Goal: Use online tool/utility: Utilize a website feature to perform a specific function

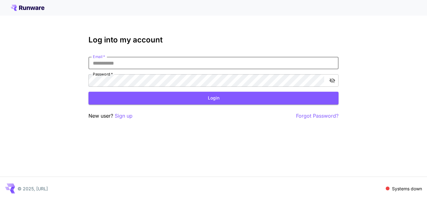
click at [117, 63] on input "Email   *" at bounding box center [213, 63] width 250 height 13
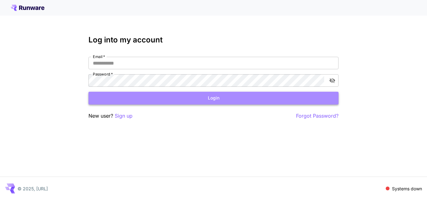
click at [216, 96] on button "Login" at bounding box center [213, 98] width 250 height 13
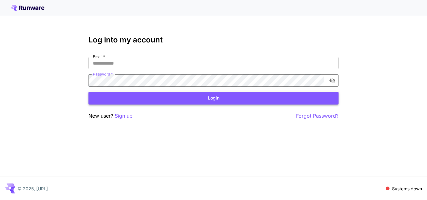
type input "**********"
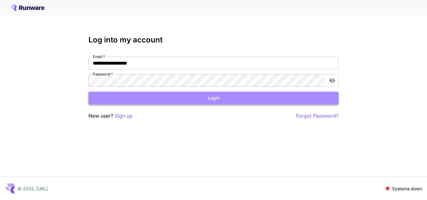
click at [207, 96] on button "Login" at bounding box center [213, 98] width 250 height 13
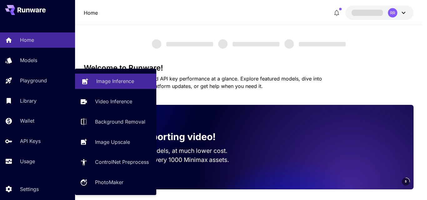
click at [104, 78] on p "Image Inference" at bounding box center [115, 82] width 38 height 8
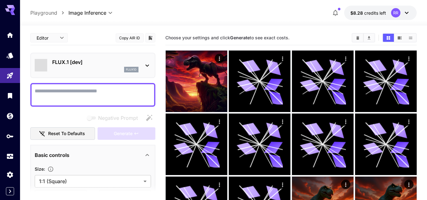
type input "**********"
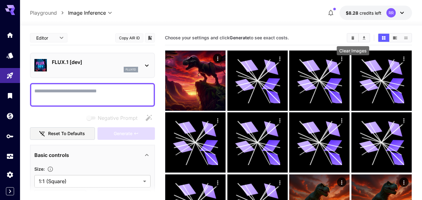
click at [353, 38] on icon "Clear Images" at bounding box center [353, 37] width 3 height 3
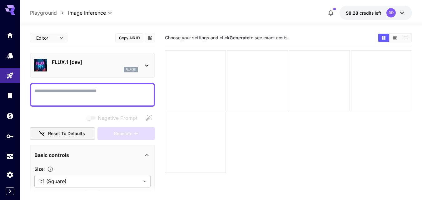
click at [351, 88] on div at bounding box center [288, 111] width 247 height 123
click at [55, 89] on textarea "Negative Prompt" at bounding box center [92, 95] width 116 height 15
paste textarea "**********"
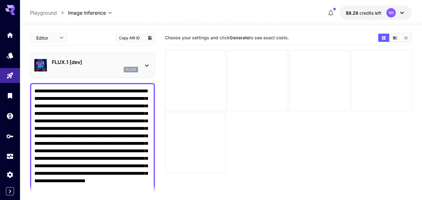
type textarea "**********"
click at [148, 63] on icon at bounding box center [147, 66] width 8 height 8
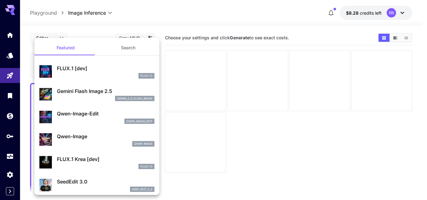
click at [10, 95] on div at bounding box center [213, 100] width 427 height 200
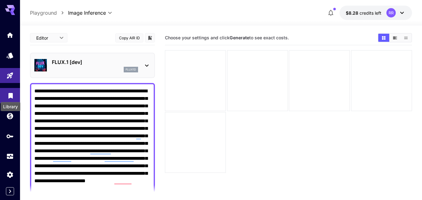
click at [9, 96] on icon "Library" at bounding box center [10, 94] width 4 height 6
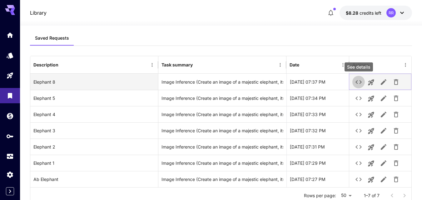
click at [361, 82] on icon "See details" at bounding box center [359, 82] width 6 height 4
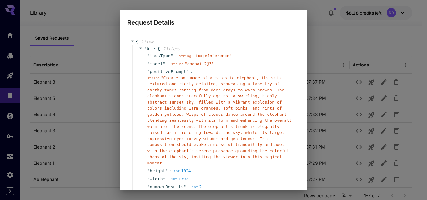
click at [347, 34] on div "Request Details { 1 item " 0 " : { 11 item s " taskType " : string " imageInfer…" at bounding box center [213, 100] width 427 height 200
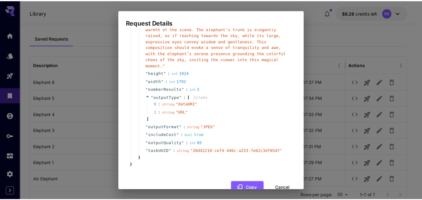
scroll to position [108, 0]
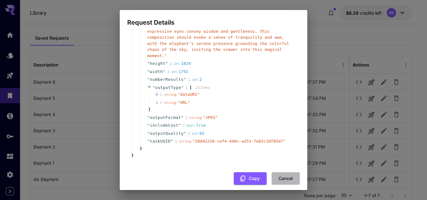
click at [278, 173] on button "Cancel" at bounding box center [286, 179] width 28 height 13
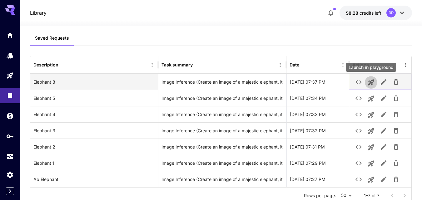
click at [373, 79] on icon "Launch in playground" at bounding box center [372, 83] width 8 height 8
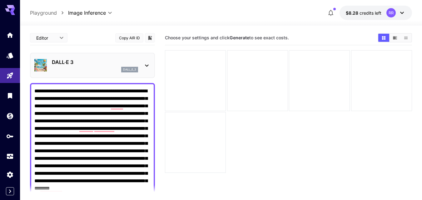
scroll to position [31, 0]
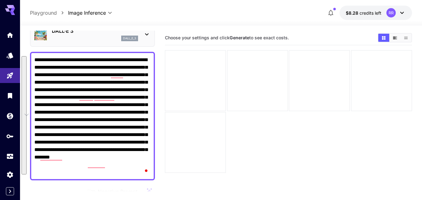
drag, startPoint x: 36, startPoint y: 60, endPoint x: 136, endPoint y: 172, distance: 149.9
click at [135, 174] on textarea "**********" at bounding box center [92, 116] width 116 height 120
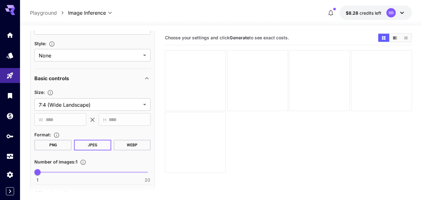
scroll to position [267, 0]
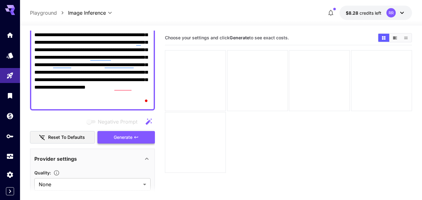
type textarea "**********"
click at [127, 137] on span "Generate" at bounding box center [123, 138] width 19 height 8
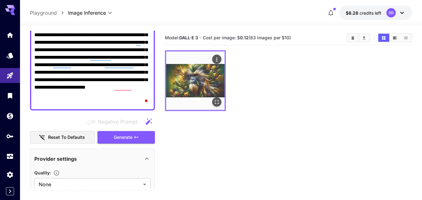
click at [214, 77] on img at bounding box center [195, 81] width 58 height 58
click at [217, 100] on icon "Open in fullscreen" at bounding box center [217, 102] width 6 height 6
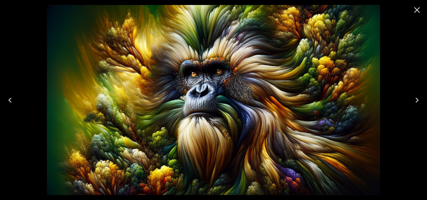
click at [417, 8] on icon "Close" at bounding box center [417, 10] width 10 height 10
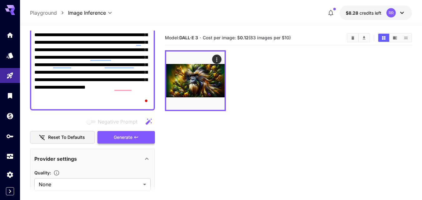
click at [127, 136] on span "Generate" at bounding box center [123, 138] width 19 height 8
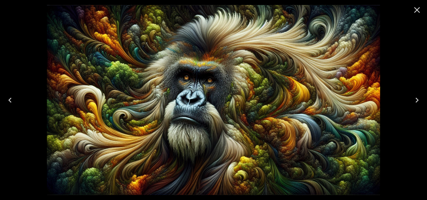
scroll to position [94, 0]
click at [416, 10] on icon "Close" at bounding box center [417, 10] width 10 height 10
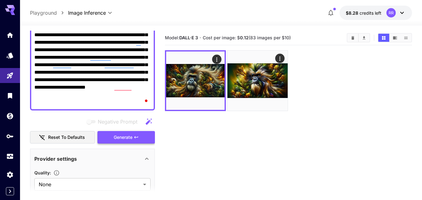
click at [126, 137] on span "Generate" at bounding box center [123, 138] width 19 height 8
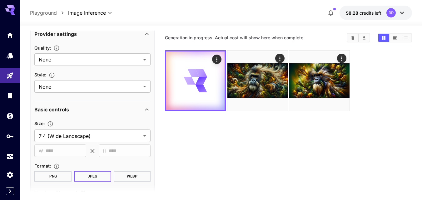
scroll to position [219, 0]
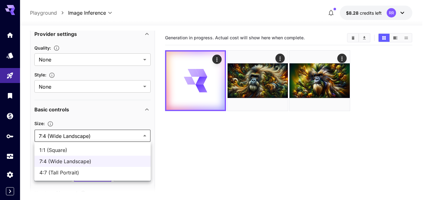
click at [144, 135] on body "**********" at bounding box center [213, 125] width 427 height 250
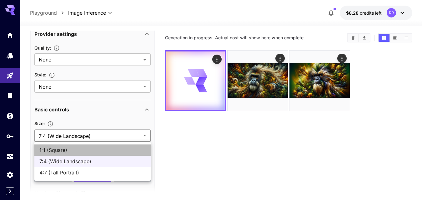
click at [119, 150] on span "1:1 (Square)" at bounding box center [92, 151] width 106 height 8
type input "**********"
type input "****"
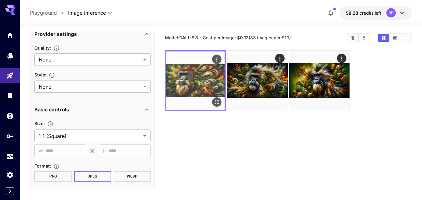
click at [202, 88] on img at bounding box center [195, 81] width 58 height 58
click at [216, 102] on icon "Open in fullscreen" at bounding box center [217, 102] width 6 height 6
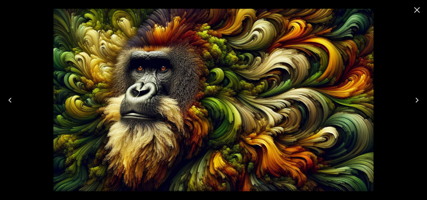
click at [417, 9] on icon "Close" at bounding box center [417, 10] width 10 height 10
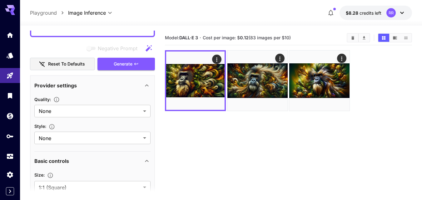
scroll to position [125, 0]
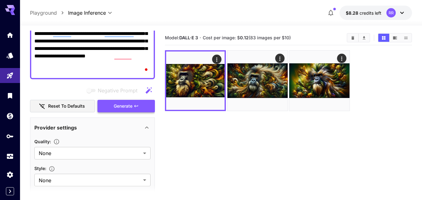
click at [131, 107] on span "Generate" at bounding box center [123, 107] width 19 height 8
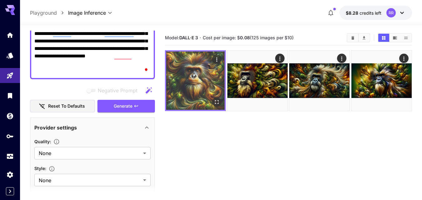
click at [191, 95] on img at bounding box center [195, 81] width 58 height 58
click at [215, 102] on icon "Open in fullscreen" at bounding box center [217, 102] width 6 height 6
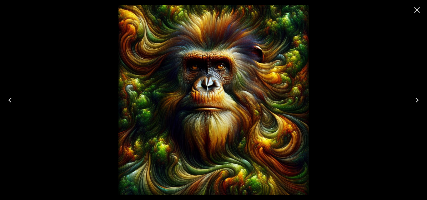
click at [416, 8] on icon "Close" at bounding box center [417, 10] width 10 height 10
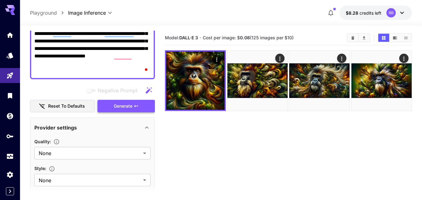
click at [134, 104] on icon "button" at bounding box center [136, 106] width 5 height 5
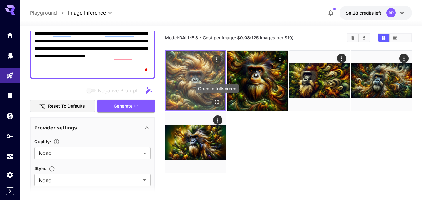
click at [215, 102] on icon "Open in fullscreen" at bounding box center [217, 102] width 6 height 6
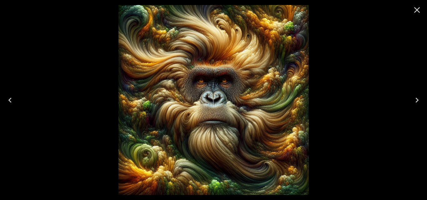
click at [415, 8] on icon "Close" at bounding box center [417, 10] width 6 height 6
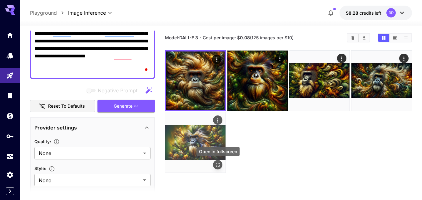
click at [218, 164] on icon "Open in fullscreen" at bounding box center [218, 165] width 6 height 6
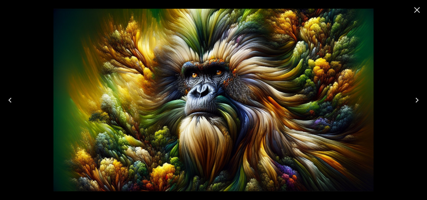
click at [11, 99] on icon "Previous" at bounding box center [9, 100] width 3 height 5
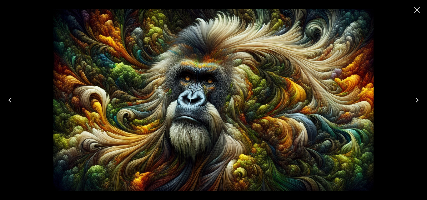
click at [11, 99] on icon "Previous" at bounding box center [9, 100] width 3 height 5
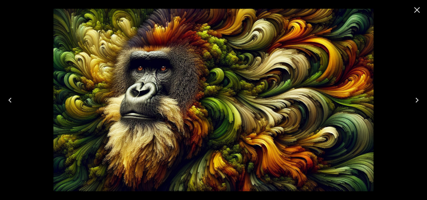
click at [11, 99] on icon "Previous" at bounding box center [9, 100] width 3 height 5
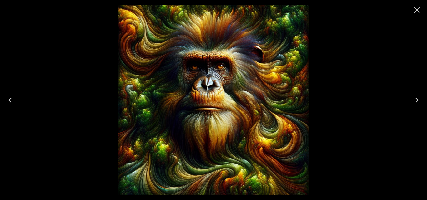
click at [11, 99] on icon "Previous" at bounding box center [9, 100] width 3 height 5
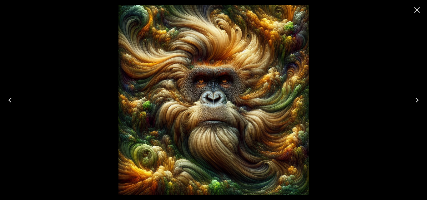
click at [11, 99] on icon "Previous" at bounding box center [10, 100] width 10 height 10
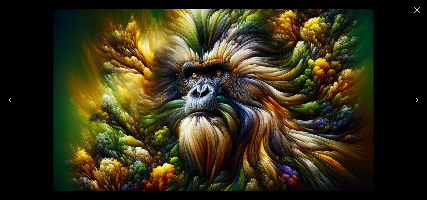
click at [413, 9] on icon "Close" at bounding box center [417, 10] width 10 height 10
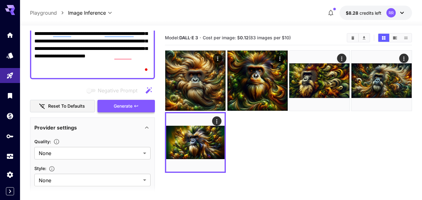
click at [123, 104] on span "Generate" at bounding box center [123, 107] width 19 height 8
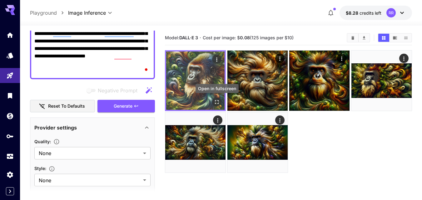
click at [218, 99] on icon "Open in fullscreen" at bounding box center [217, 102] width 6 height 6
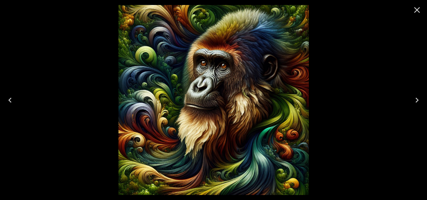
click at [417, 10] on icon "Close" at bounding box center [417, 10] width 6 height 6
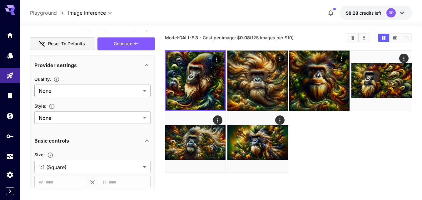
scroll to position [188, 0]
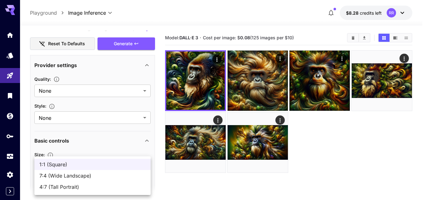
click at [143, 167] on body "**********" at bounding box center [213, 125] width 427 height 250
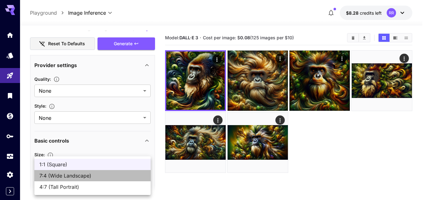
click at [94, 175] on span "7:4 (Wide Landscape)" at bounding box center [92, 176] width 106 height 8
type input "**********"
type input "****"
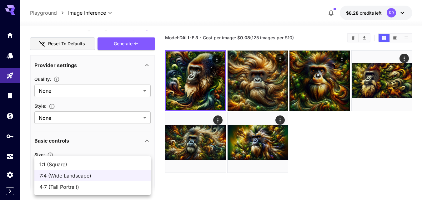
click at [145, 168] on body "**********" at bounding box center [213, 125] width 427 height 250
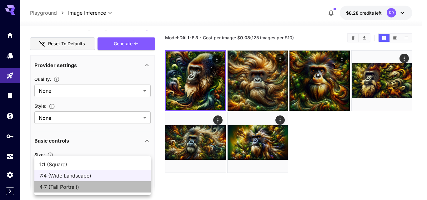
click at [109, 184] on span "4:7 (Tall Portrait)" at bounding box center [92, 188] width 106 height 8
type input "**********"
type input "****"
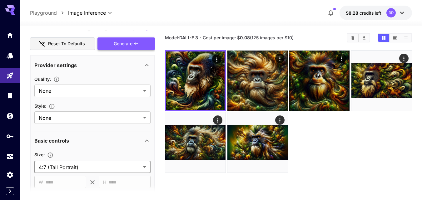
click at [119, 43] on span "Generate" at bounding box center [123, 44] width 19 height 8
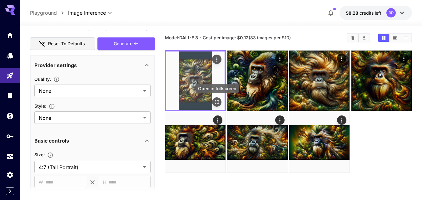
click at [220, 101] on icon "Open in fullscreen" at bounding box center [217, 102] width 6 height 6
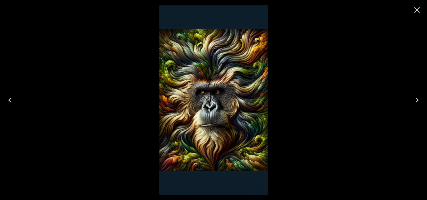
click at [417, 7] on icon "Close" at bounding box center [417, 10] width 10 height 10
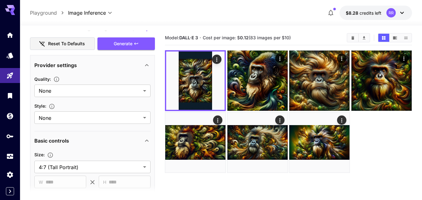
click at [357, 124] on div at bounding box center [288, 111] width 247 height 123
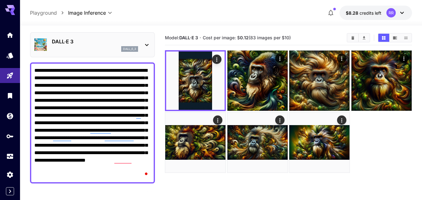
scroll to position [31, 0]
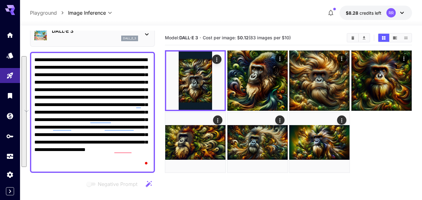
drag, startPoint x: 38, startPoint y: 63, endPoint x: 55, endPoint y: 167, distance: 106.1
click at [55, 167] on textarea "**********" at bounding box center [92, 112] width 116 height 113
paste textarea "**********"
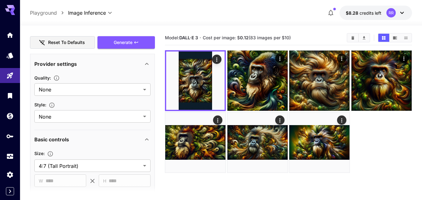
scroll to position [0, 0]
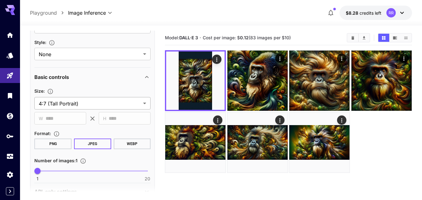
type textarea "**********"
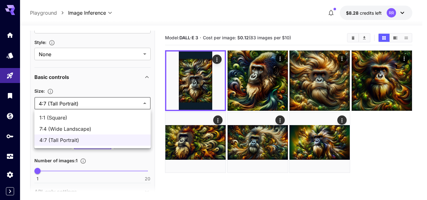
click at [146, 100] on body "**********" at bounding box center [213, 125] width 427 height 250
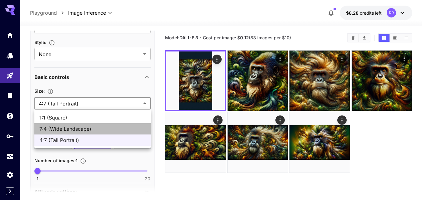
click at [82, 130] on span "7:4 (Wide Landscape)" at bounding box center [92, 129] width 106 height 8
type input "**********"
type input "****"
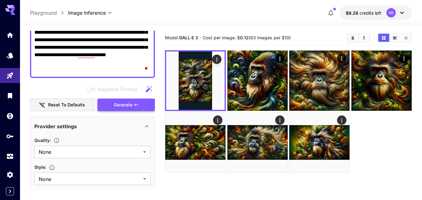
click at [125, 104] on span "Generate" at bounding box center [123, 105] width 19 height 8
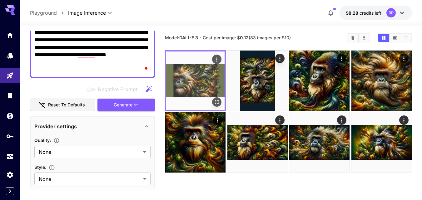
click at [190, 79] on img at bounding box center [195, 81] width 58 height 58
click at [218, 100] on icon "Open in fullscreen" at bounding box center [217, 102] width 6 height 6
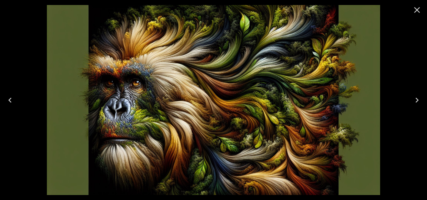
click at [414, 9] on icon "Close" at bounding box center [417, 10] width 10 height 10
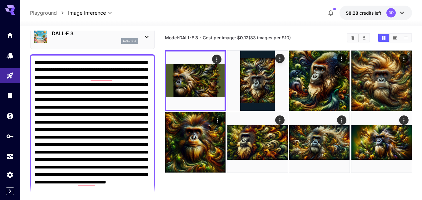
scroll to position [29, 0]
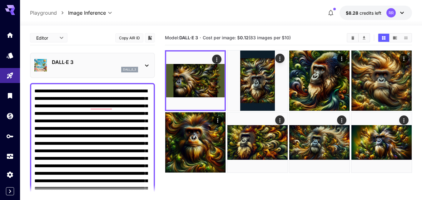
click at [145, 63] on icon at bounding box center [147, 66] width 8 height 8
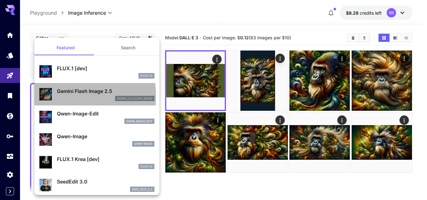
click at [45, 97] on img at bounding box center [45, 94] width 13 height 13
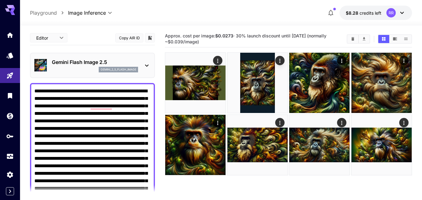
click at [110, 68] on p "gemini_2_5_flash_image" at bounding box center [119, 70] width 36 height 4
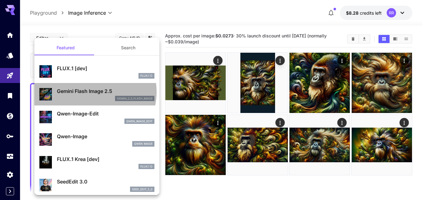
click at [88, 92] on p "Gemini Flash Image 2.5" at bounding box center [106, 92] width 98 height 8
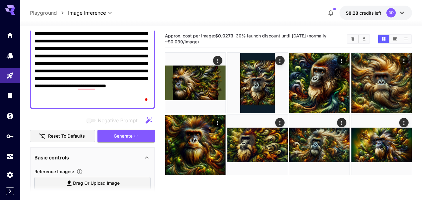
scroll to position [125, 0]
click at [125, 136] on span "Generate" at bounding box center [123, 137] width 19 height 8
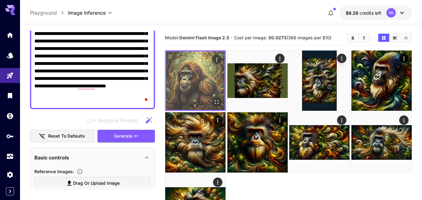
click at [204, 87] on img at bounding box center [195, 81] width 58 height 58
click at [216, 101] on icon "Open in fullscreen" at bounding box center [217, 102] width 6 height 6
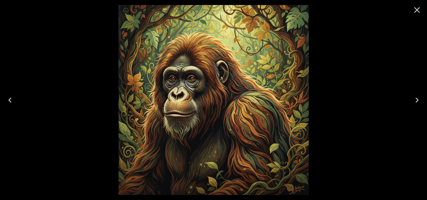
click at [418, 11] on icon "Close" at bounding box center [417, 10] width 6 height 6
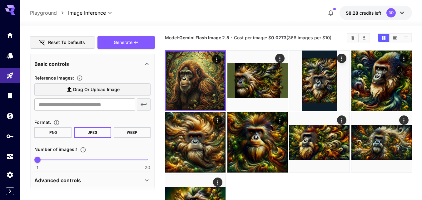
scroll to position [219, 0]
click at [74, 159] on span "1 20 1" at bounding box center [93, 159] width 110 height 9
click at [75, 159] on span "7" at bounding box center [72, 160] width 6 height 6
click at [81, 159] on span "8" at bounding box center [78, 160] width 6 height 6
click at [87, 160] on span "9" at bounding box center [84, 160] width 6 height 6
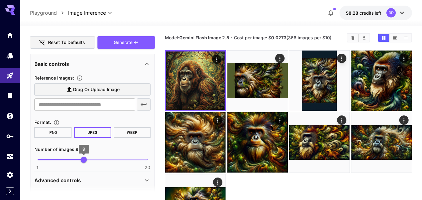
click at [87, 160] on span "9" at bounding box center [84, 160] width 6 height 6
type input "**"
click at [129, 41] on span "Generate" at bounding box center [123, 43] width 19 height 8
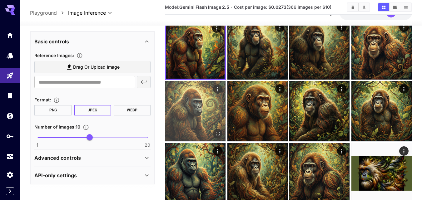
scroll to position [0, 0]
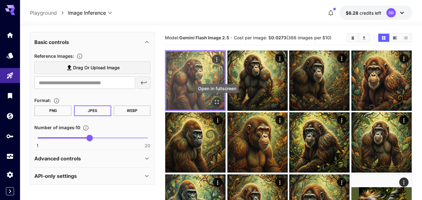
click at [218, 101] on icon "Open in fullscreen" at bounding box center [217, 102] width 4 height 4
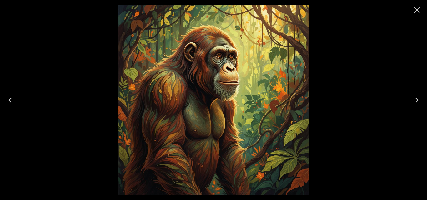
click at [420, 102] on icon "Next" at bounding box center [417, 100] width 10 height 10
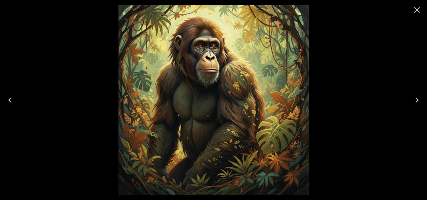
click at [420, 102] on icon "Next" at bounding box center [417, 100] width 10 height 10
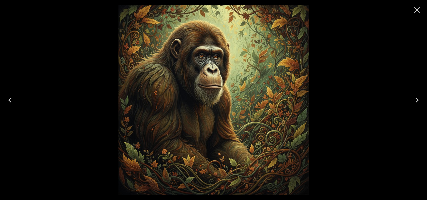
click at [420, 102] on icon "Next" at bounding box center [417, 100] width 10 height 10
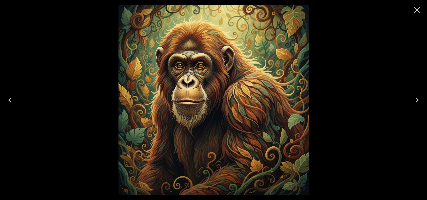
click at [420, 102] on icon "Next" at bounding box center [417, 100] width 10 height 10
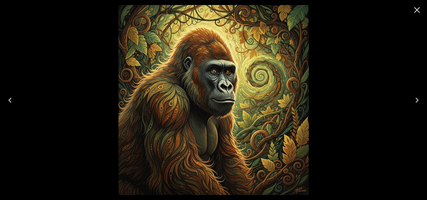
click at [420, 102] on icon "Next" at bounding box center [417, 100] width 10 height 10
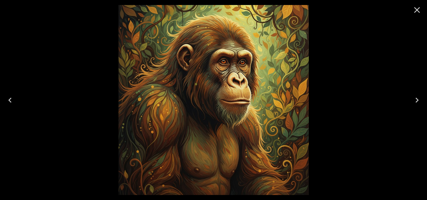
click at [420, 102] on icon "Next" at bounding box center [417, 100] width 10 height 10
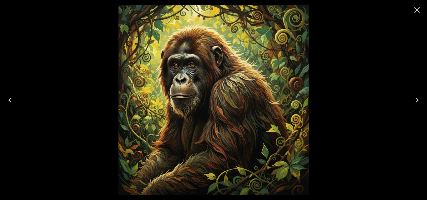
click at [420, 102] on icon "Next" at bounding box center [417, 100] width 10 height 10
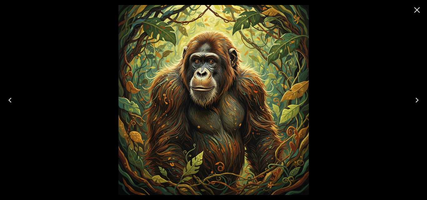
click at [420, 102] on icon "Next" at bounding box center [417, 100] width 10 height 10
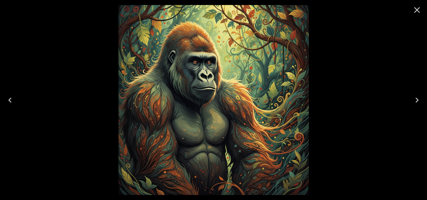
click at [420, 103] on icon "Next" at bounding box center [417, 100] width 10 height 10
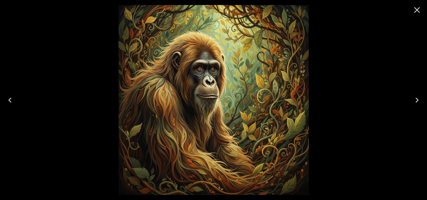
click at [420, 103] on icon "Next" at bounding box center [417, 100] width 10 height 10
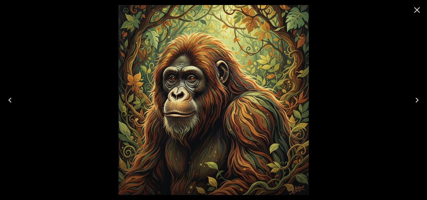
click at [420, 103] on icon "Next" at bounding box center [417, 100] width 10 height 10
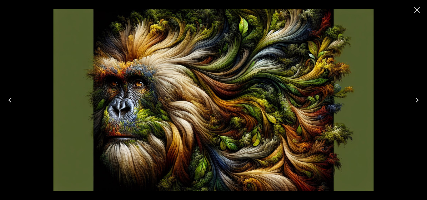
click at [414, 9] on icon "Close" at bounding box center [417, 10] width 10 height 10
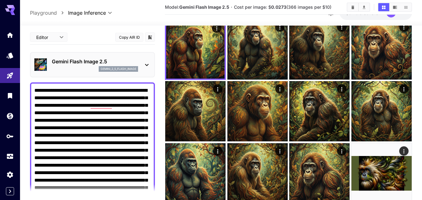
click at [146, 65] on icon at bounding box center [146, 65] width 3 height 2
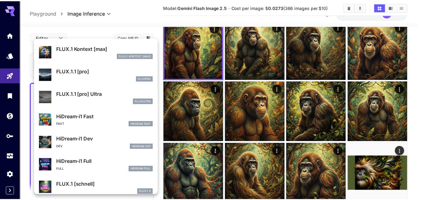
scroll to position [438, 0]
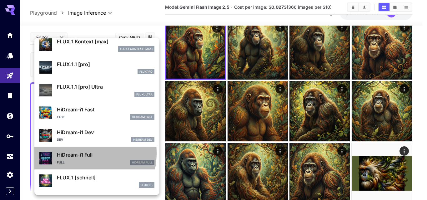
click at [69, 153] on p "HiDream-i1 Full" at bounding box center [106, 155] width 98 height 8
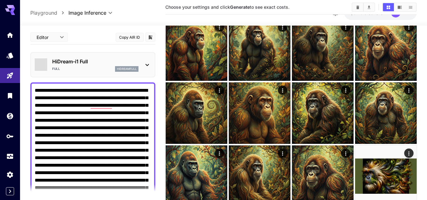
type input "*******"
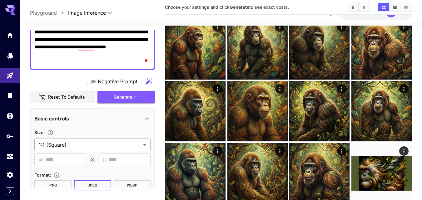
scroll to position [219, 0]
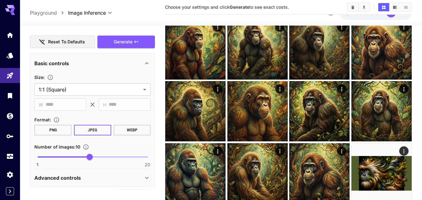
click at [38, 157] on span at bounding box center [64, 157] width 52 height 1
click at [134, 40] on icon "button" at bounding box center [136, 41] width 5 height 5
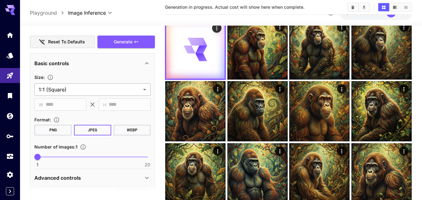
scroll to position [194, 0]
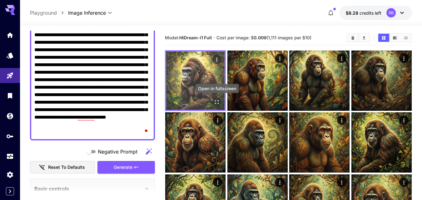
click at [218, 101] on icon "Open in fullscreen" at bounding box center [217, 102] width 4 height 4
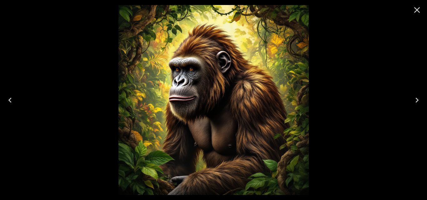
click at [418, 12] on icon "Close" at bounding box center [417, 10] width 10 height 10
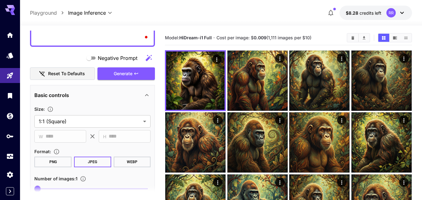
scroll to position [205, 0]
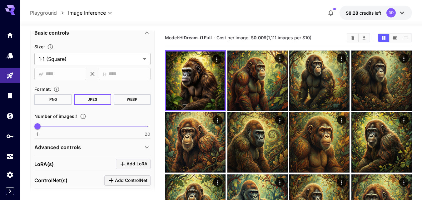
click at [80, 125] on span "1 20 1" at bounding box center [93, 126] width 110 height 9
click at [81, 126] on span "8" at bounding box center [78, 127] width 6 height 6
click at [87, 126] on span "9" at bounding box center [84, 127] width 6 height 6
type input "**"
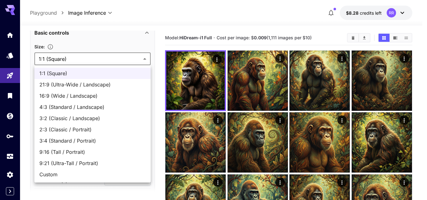
click at [144, 59] on body "**********" at bounding box center [213, 189] width 427 height 378
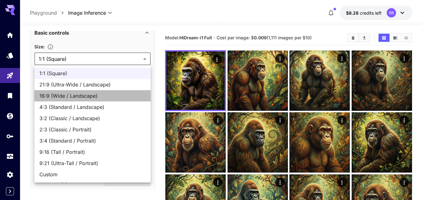
click at [93, 98] on span "16:9 (Wide / Landscape)" at bounding box center [92, 96] width 106 height 8
type input "**********"
type input "****"
type input "***"
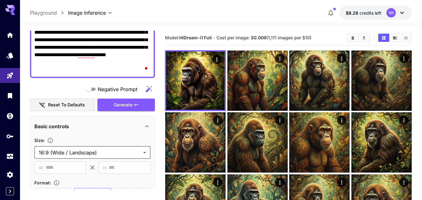
click at [127, 104] on span "Generate" at bounding box center [123, 105] width 19 height 8
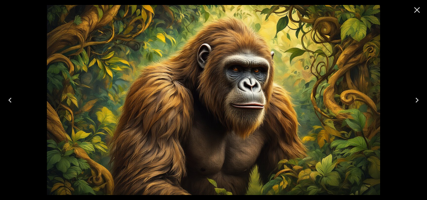
scroll to position [156, 0]
drag, startPoint x: 0, startPoint y: 0, endPoint x: 415, endPoint y: 99, distance: 426.7
click at [415, 99] on icon "Next" at bounding box center [417, 100] width 10 height 10
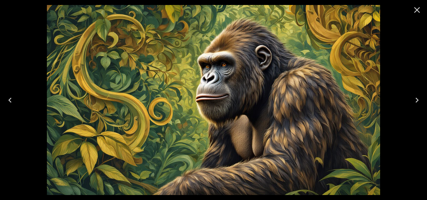
click at [415, 100] on icon "Next" at bounding box center [417, 100] width 10 height 10
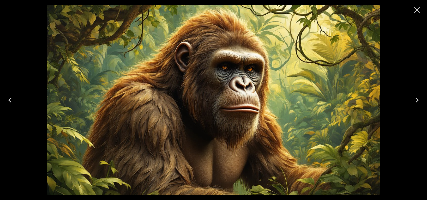
click at [415, 100] on icon "Next" at bounding box center [417, 100] width 10 height 10
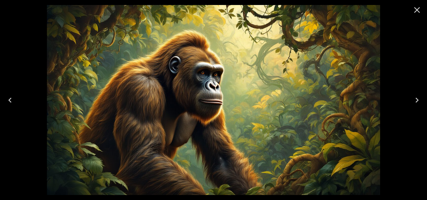
click at [418, 101] on icon "Next" at bounding box center [417, 100] width 3 height 5
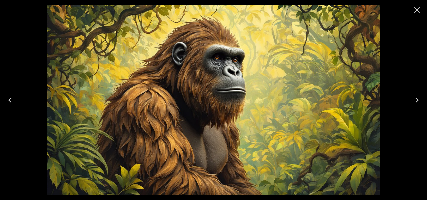
click at [418, 101] on icon "Next" at bounding box center [417, 100] width 10 height 10
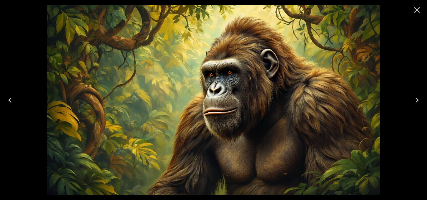
click at [418, 101] on icon "Next" at bounding box center [417, 100] width 10 height 10
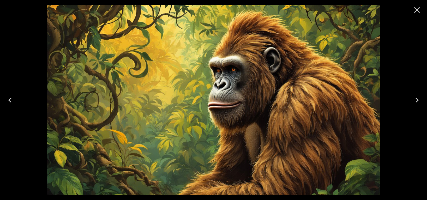
click at [418, 101] on icon "Next" at bounding box center [417, 100] width 10 height 10
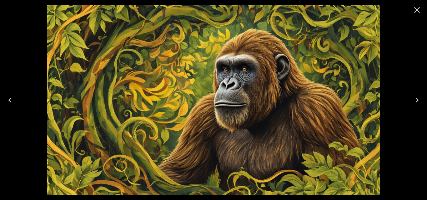
click at [418, 102] on icon "Next" at bounding box center [417, 100] width 10 height 10
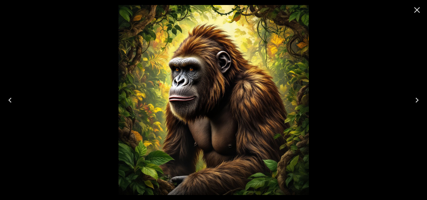
click at [11, 102] on icon "Previous" at bounding box center [9, 100] width 3 height 5
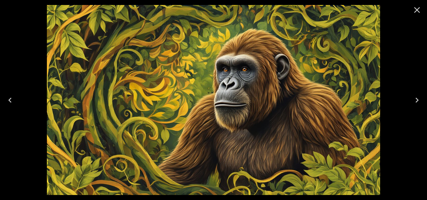
click at [11, 102] on icon "Previous" at bounding box center [9, 100] width 3 height 5
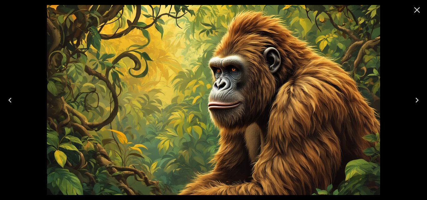
click at [11, 102] on icon "Previous" at bounding box center [9, 100] width 3 height 5
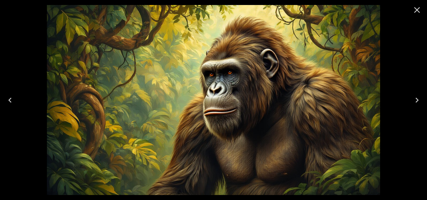
click at [11, 103] on icon "Previous" at bounding box center [10, 100] width 10 height 10
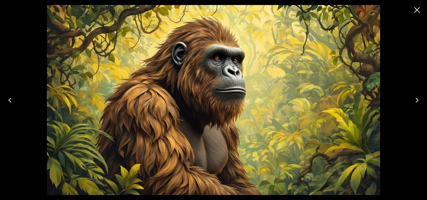
click at [11, 103] on icon "Previous" at bounding box center [10, 100] width 10 height 10
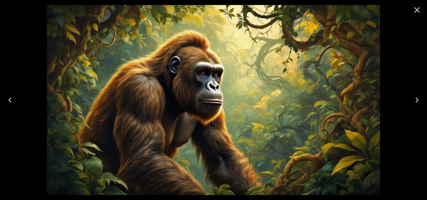
click at [11, 103] on icon "Previous" at bounding box center [10, 100] width 10 height 10
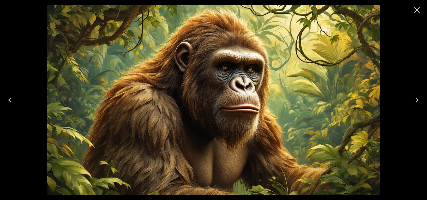
click at [11, 103] on icon "Previous" at bounding box center [10, 100] width 10 height 10
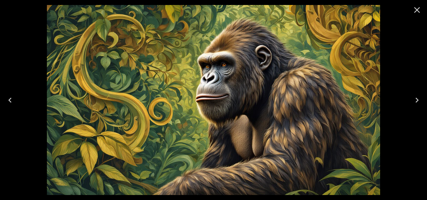
click at [11, 103] on icon "Previous" at bounding box center [10, 100] width 10 height 10
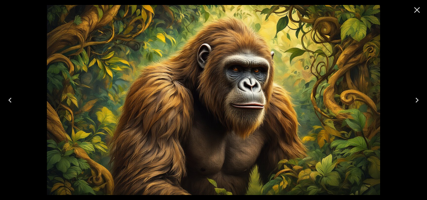
click at [11, 103] on icon "Previous" at bounding box center [10, 100] width 10 height 10
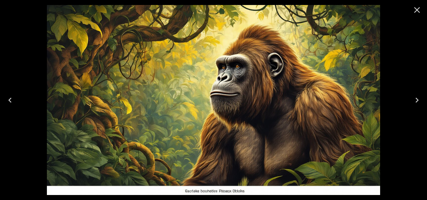
click at [11, 103] on icon "Previous" at bounding box center [10, 100] width 10 height 10
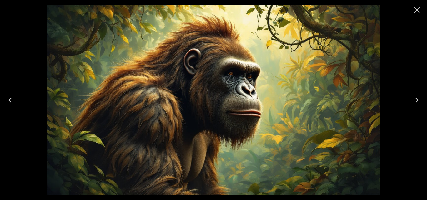
click at [11, 103] on icon "Previous" at bounding box center [10, 100] width 10 height 10
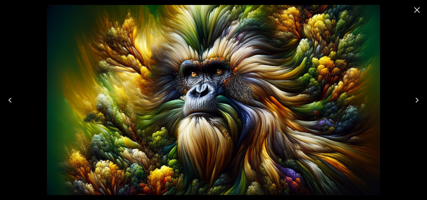
click at [418, 102] on icon "Next" at bounding box center [417, 100] width 10 height 10
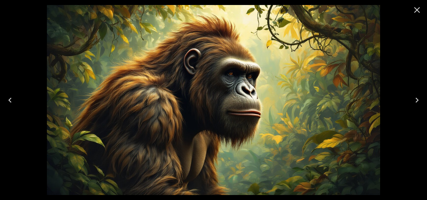
drag, startPoint x: 417, startPoint y: 11, endPoint x: 413, endPoint y: 17, distance: 7.9
click at [417, 11] on icon "Close" at bounding box center [417, 10] width 10 height 10
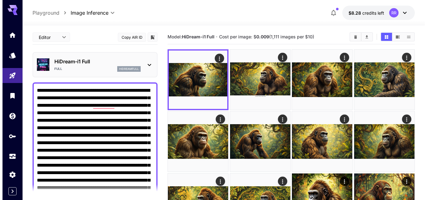
scroll to position [0, 0]
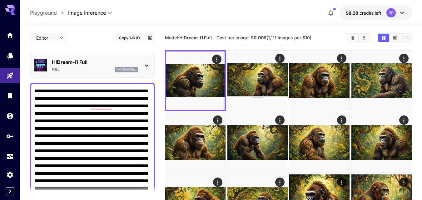
click at [146, 65] on icon at bounding box center [146, 66] width 3 height 2
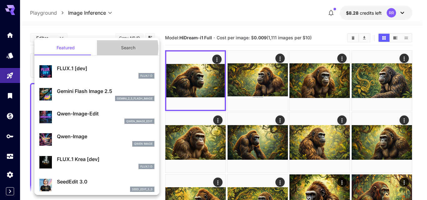
click at [123, 48] on button "Search" at bounding box center [128, 47] width 63 height 15
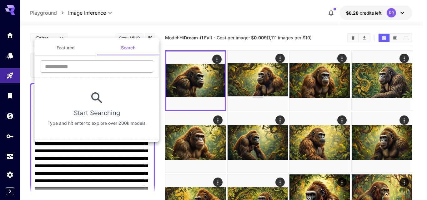
click at [69, 68] on input "text" at bounding box center [97, 66] width 113 height 13
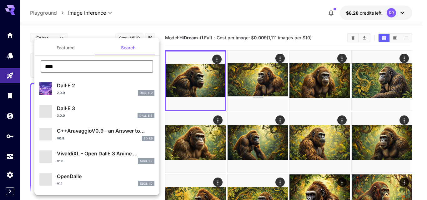
type input "****"
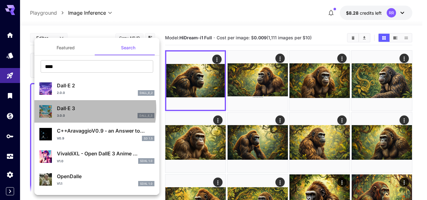
click at [73, 109] on p "Dall·E 3" at bounding box center [106, 109] width 98 height 8
type input "**********"
type input "****"
type input "*"
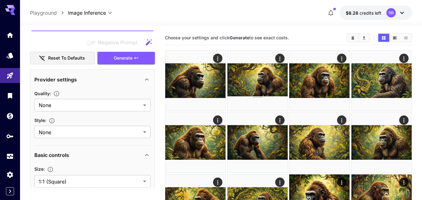
scroll to position [203, 0]
click at [144, 78] on icon at bounding box center [147, 80] width 8 height 8
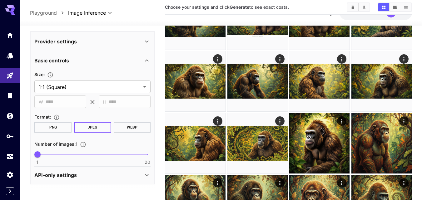
scroll to position [63, 0]
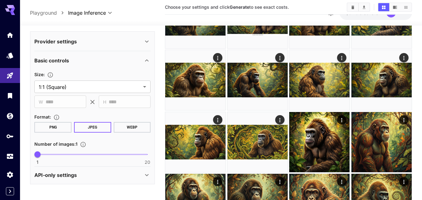
click at [147, 174] on icon at bounding box center [147, 176] width 8 height 8
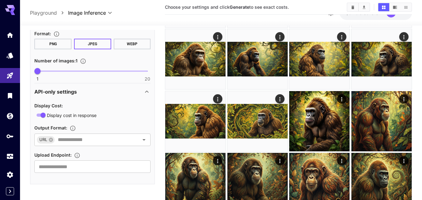
scroll to position [94, 0]
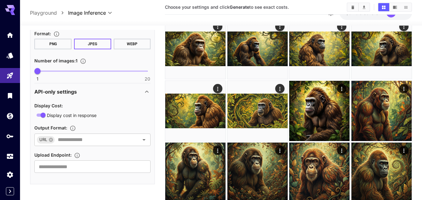
click at [146, 91] on icon at bounding box center [147, 92] width 8 height 8
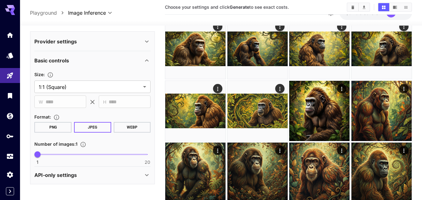
scroll to position [241, 0]
click at [149, 40] on icon at bounding box center [147, 42] width 8 height 8
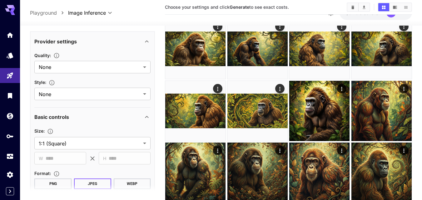
click at [149, 40] on icon at bounding box center [147, 42] width 8 height 8
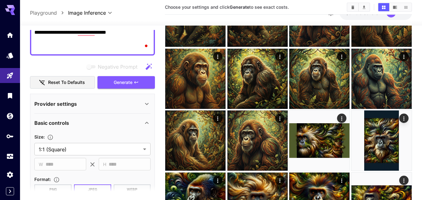
scroll to position [0, 0]
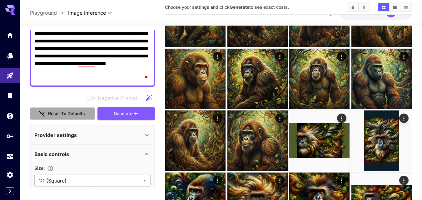
click at [70, 114] on button "Reset to defaults" at bounding box center [62, 114] width 65 height 13
click at [147, 133] on icon at bounding box center [147, 136] width 8 height 8
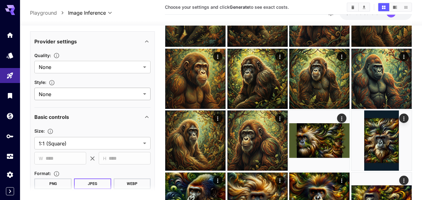
click at [144, 92] on body "**********" at bounding box center [211, 32] width 422 height 565
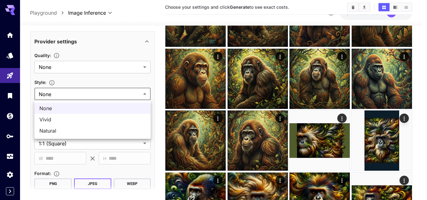
click at [144, 67] on div at bounding box center [213, 100] width 427 height 200
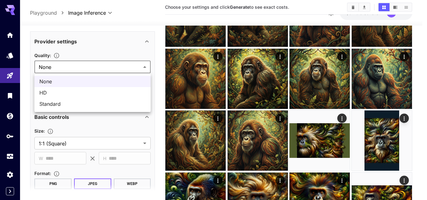
click at [144, 68] on body "**********" at bounding box center [213, 32] width 427 height 565
click at [144, 68] on div at bounding box center [213, 100] width 427 height 200
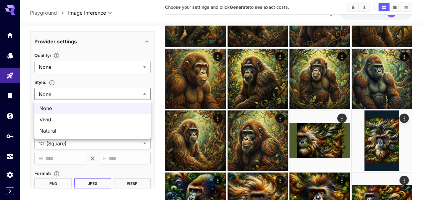
click at [145, 90] on body "**********" at bounding box center [213, 32] width 427 height 565
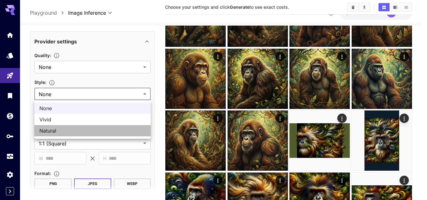
click at [121, 133] on span "Natural" at bounding box center [92, 131] width 106 height 8
type input "*******"
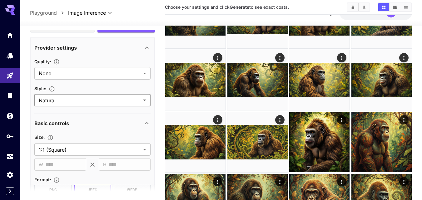
scroll to position [109, 0]
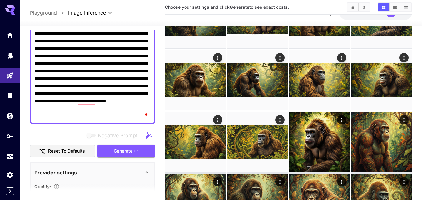
drag, startPoint x: 128, startPoint y: 152, endPoint x: 157, endPoint y: 164, distance: 31.7
click at [128, 152] on span "Generate" at bounding box center [123, 152] width 19 height 8
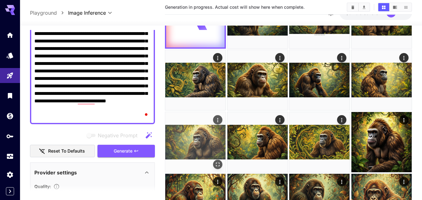
scroll to position [0, 0]
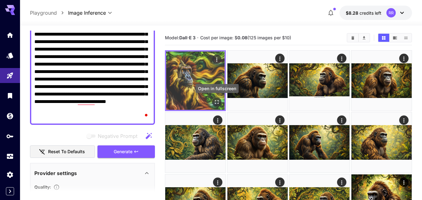
click at [218, 103] on icon "Open in fullscreen" at bounding box center [217, 102] width 6 height 6
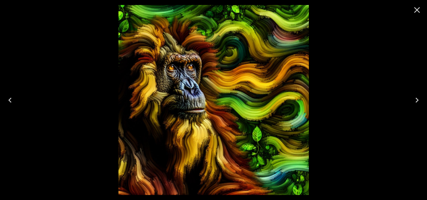
click at [415, 10] on icon "Close" at bounding box center [417, 10] width 10 height 10
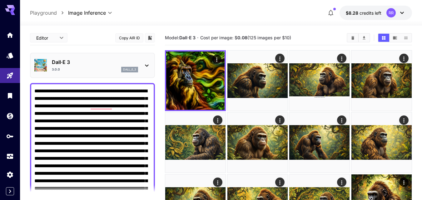
click at [147, 63] on icon at bounding box center [147, 66] width 8 height 8
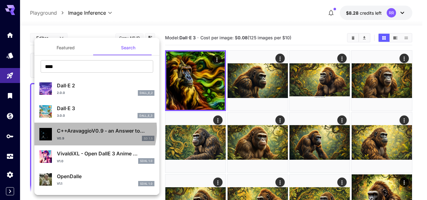
click at [89, 130] on p "C++AravaggioV0.9 - an Answer to..." at bounding box center [106, 131] width 98 height 8
type input "**********"
type input "***"
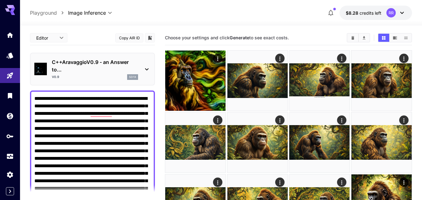
click at [132, 76] on p "sd1x" at bounding box center [132, 77] width 7 height 4
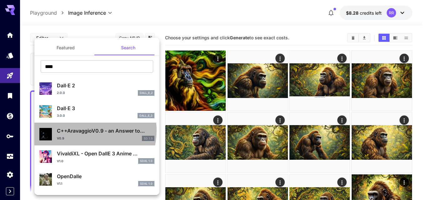
click at [82, 130] on p "C++AravaggioV0.9 - an Answer to..." at bounding box center [106, 131] width 98 height 8
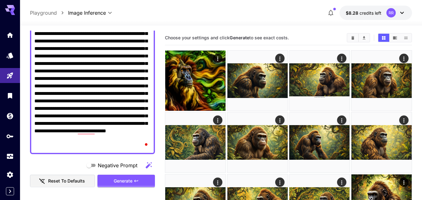
scroll to position [125, 0]
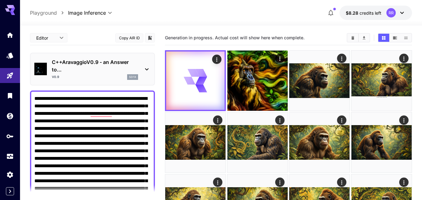
scroll to position [125, 0]
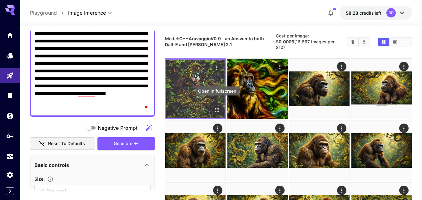
click at [217, 107] on icon "Open in fullscreen" at bounding box center [217, 110] width 6 height 6
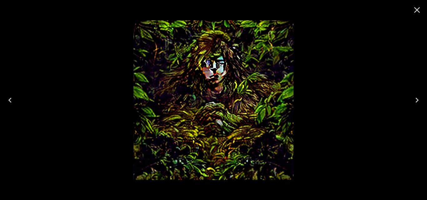
click at [412, 11] on icon "Close" at bounding box center [417, 10] width 10 height 10
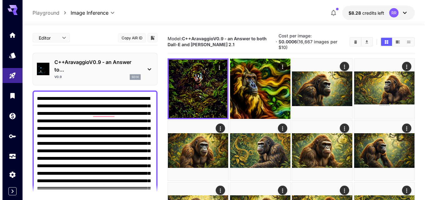
scroll to position [0, 0]
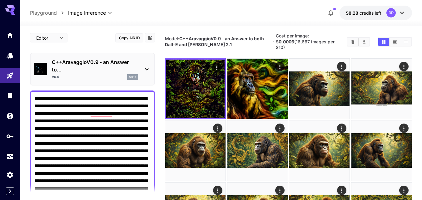
click at [148, 68] on icon at bounding box center [147, 70] width 8 height 8
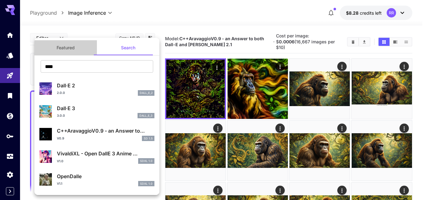
click at [70, 45] on button "Featured" at bounding box center [65, 47] width 63 height 15
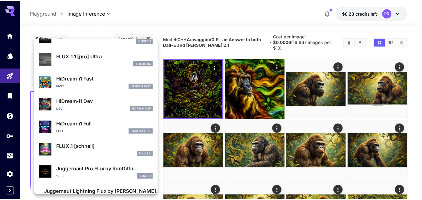
scroll to position [483, 0]
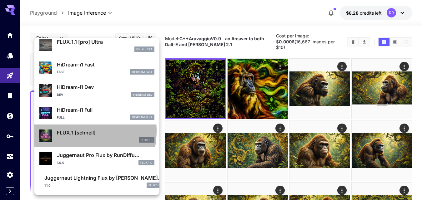
click at [64, 131] on p "FLUX.1 [schnell]" at bounding box center [106, 133] width 98 height 8
type input "**********"
type input "****"
type input "*"
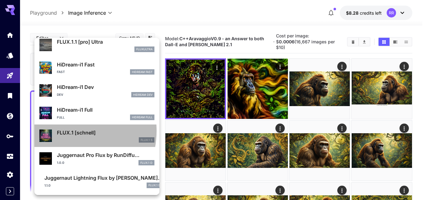
type input "*"
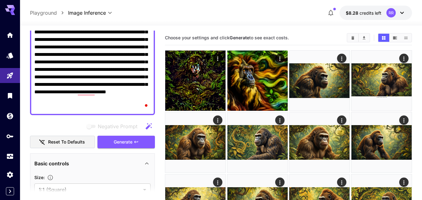
scroll to position [125, 0]
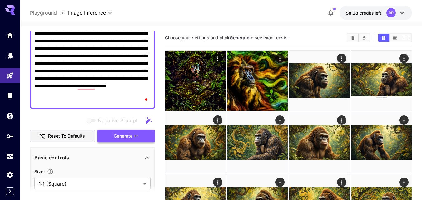
click at [118, 134] on span "Generate" at bounding box center [123, 137] width 19 height 8
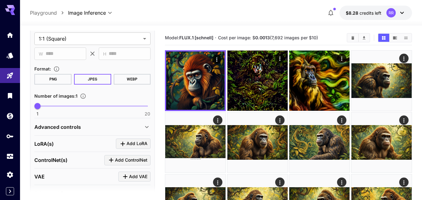
scroll to position [281, 0]
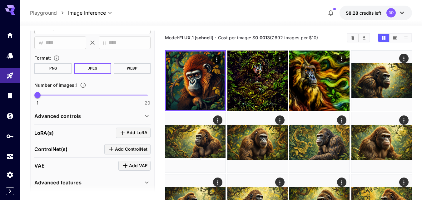
click at [148, 114] on icon at bounding box center [147, 117] width 8 height 8
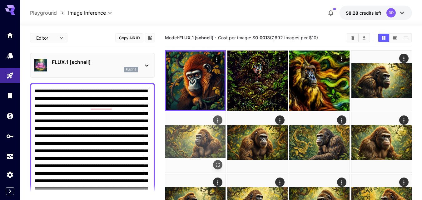
scroll to position [281, 0]
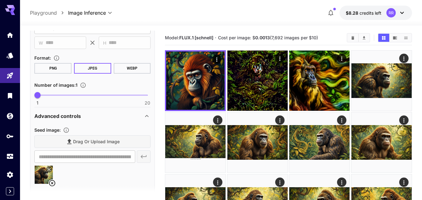
type input "**********"
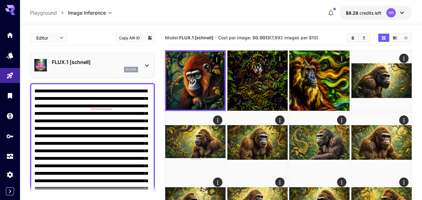
scroll to position [0, 0]
click at [148, 64] on icon at bounding box center [147, 66] width 8 height 8
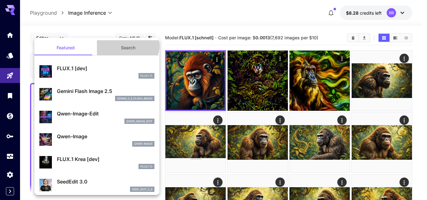
click at [125, 46] on button "Search" at bounding box center [128, 47] width 63 height 15
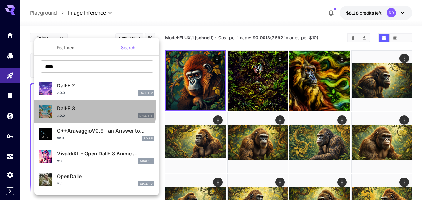
click at [64, 108] on p "Dall·E 3" at bounding box center [106, 109] width 98 height 8
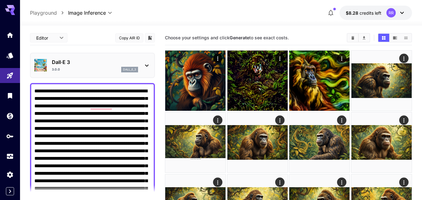
click at [147, 65] on icon at bounding box center [147, 66] width 8 height 8
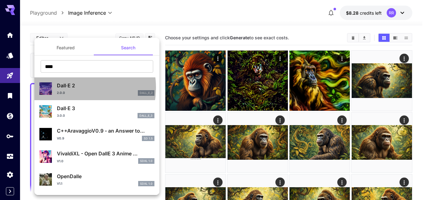
click at [73, 88] on p "Dall·E 2" at bounding box center [106, 86] width 98 height 8
type input "**********"
type input "***"
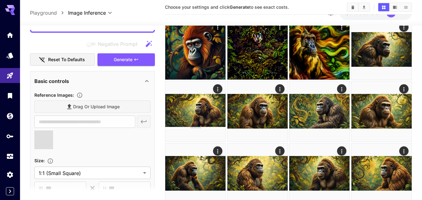
type input "**********"
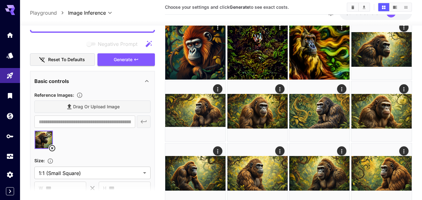
drag, startPoint x: 128, startPoint y: 60, endPoint x: 137, endPoint y: 86, distance: 27.4
click at [128, 60] on span "Generate" at bounding box center [123, 60] width 19 height 8
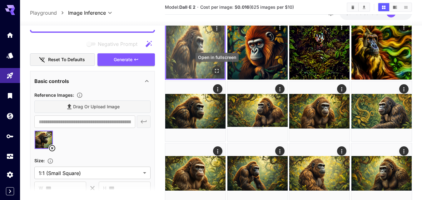
click at [217, 72] on icon "Open in fullscreen" at bounding box center [217, 71] width 6 height 6
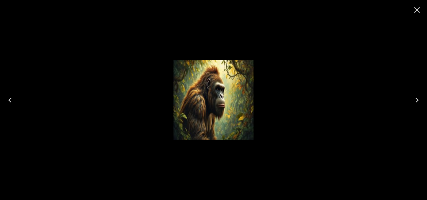
click at [415, 10] on icon "Close" at bounding box center [417, 10] width 10 height 10
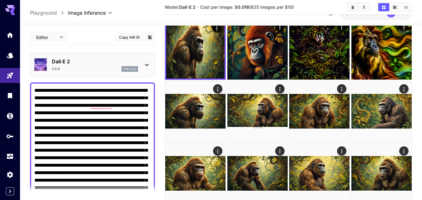
click at [147, 65] on icon at bounding box center [147, 65] width 8 height 8
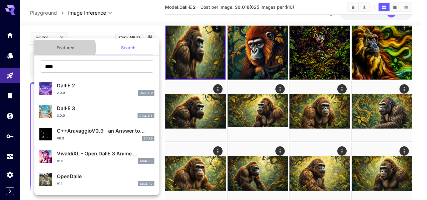
click at [63, 48] on button "Featured" at bounding box center [65, 47] width 63 height 15
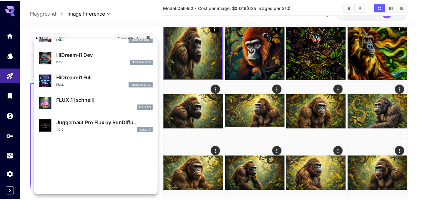
scroll to position [563, 0]
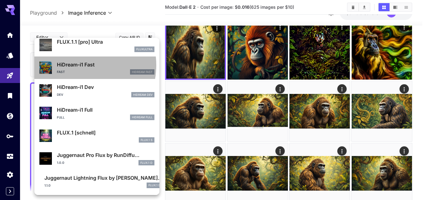
click at [77, 65] on p "HiDream-i1 Fast" at bounding box center [106, 65] width 98 height 8
type input "**********"
type input "****"
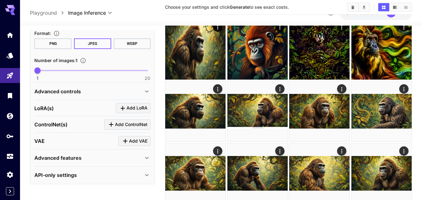
click at [146, 157] on icon at bounding box center [147, 158] width 8 height 8
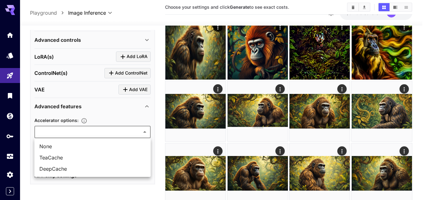
click at [144, 131] on div at bounding box center [213, 100] width 427 height 200
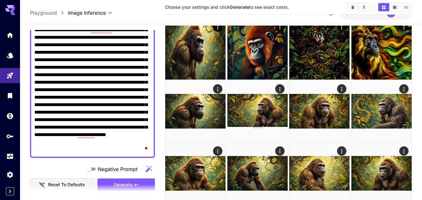
drag, startPoint x: 122, startPoint y: 184, endPoint x: 138, endPoint y: 136, distance: 50.8
click at [123, 184] on span "Generate" at bounding box center [123, 185] width 19 height 8
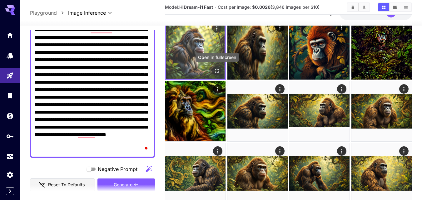
click at [215, 70] on icon "Open in fullscreen" at bounding box center [217, 71] width 6 height 6
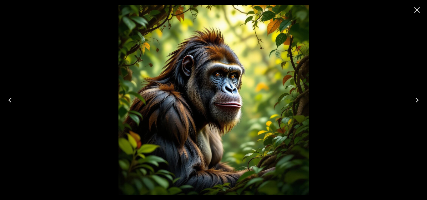
click at [415, 9] on icon "Close" at bounding box center [417, 10] width 10 height 10
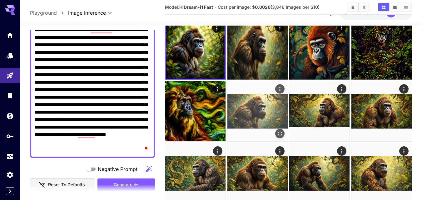
click at [263, 112] on img at bounding box center [258, 111] width 60 height 60
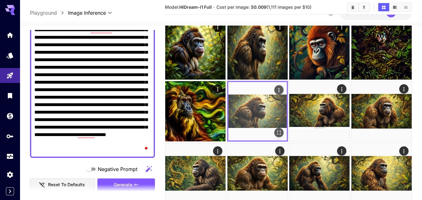
click at [263, 112] on img at bounding box center [258, 111] width 58 height 58
click at [282, 132] on icon "Open in fullscreen" at bounding box center [279, 133] width 6 height 6
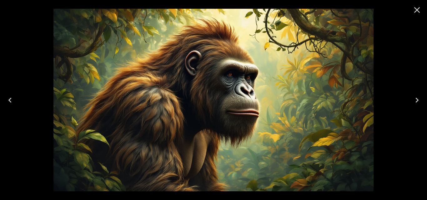
scroll to position [76, 0]
click at [417, 10] on icon "Close" at bounding box center [417, 10] width 10 height 10
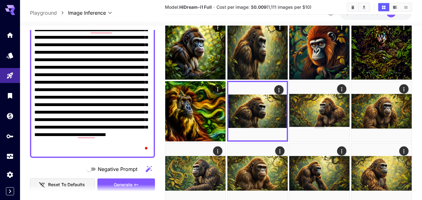
scroll to position [44, 0]
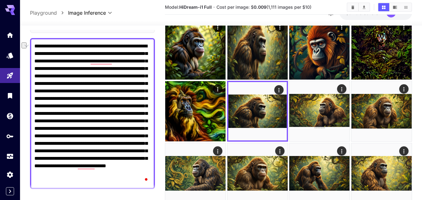
drag, startPoint x: 98, startPoint y: 68, endPoint x: 114, endPoint y: 67, distance: 16.0
click at [114, 67] on textarea "**********" at bounding box center [92, 114] width 116 height 143
click at [114, 68] on textarea "**********" at bounding box center [92, 114] width 116 height 143
click at [111, 68] on textarea "**********" at bounding box center [92, 114] width 116 height 143
drag, startPoint x: 112, startPoint y: 68, endPoint x: 98, endPoint y: 71, distance: 14.0
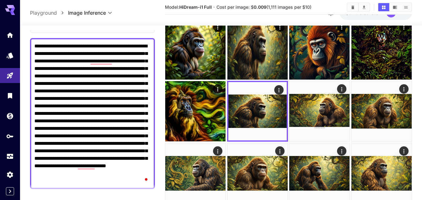
click at [98, 71] on textarea "**********" at bounding box center [92, 114] width 116 height 143
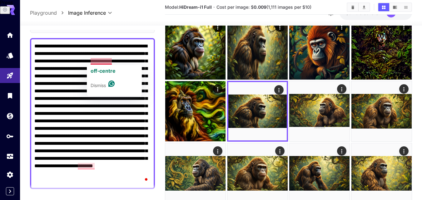
click at [148, 62] on textarea "**********" at bounding box center [92, 114] width 116 height 143
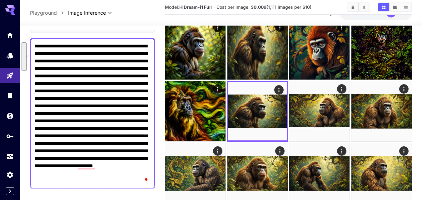
drag, startPoint x: 74, startPoint y: 81, endPoint x: 65, endPoint y: 103, distance: 23.4
click at [64, 103] on textarea "**********" at bounding box center [92, 114] width 116 height 143
type textarea "**********"
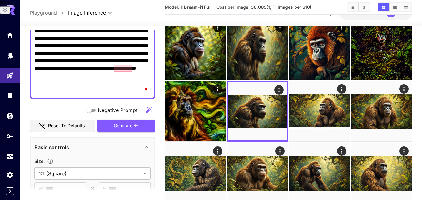
scroll to position [125, 0]
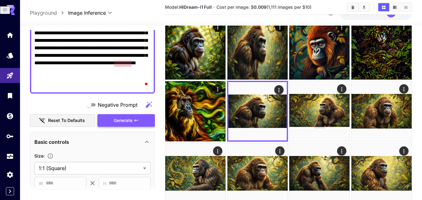
type textarea "**********"
click at [119, 119] on span "Generate" at bounding box center [123, 121] width 19 height 8
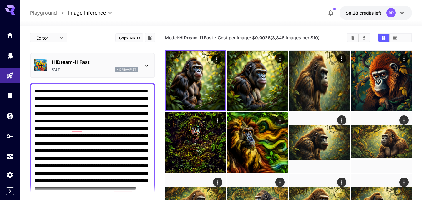
scroll to position [0, 0]
click at [147, 64] on icon at bounding box center [147, 66] width 8 height 8
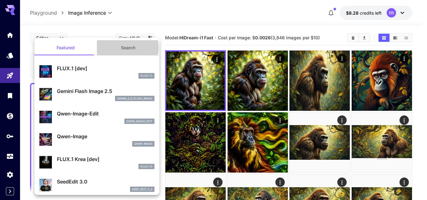
click at [125, 48] on button "Search" at bounding box center [128, 47] width 63 height 15
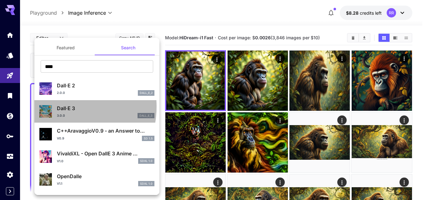
click at [60, 107] on p "Dall·E 3" at bounding box center [106, 109] width 98 height 8
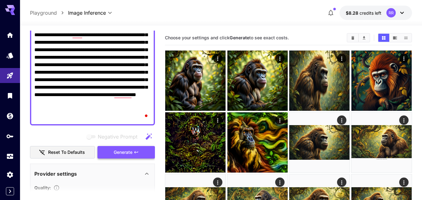
click at [117, 151] on span "Generate" at bounding box center [123, 153] width 19 height 8
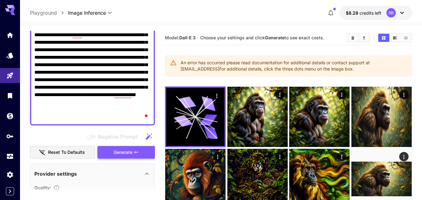
click at [128, 149] on span "Generate" at bounding box center [123, 153] width 19 height 8
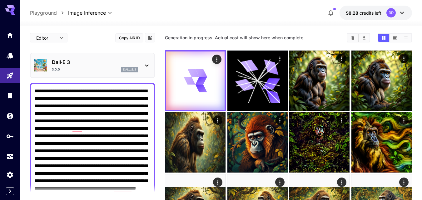
scroll to position [31, 0]
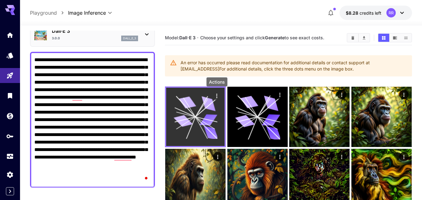
click at [218, 96] on icon "Actions" at bounding box center [217, 96] width 6 height 6
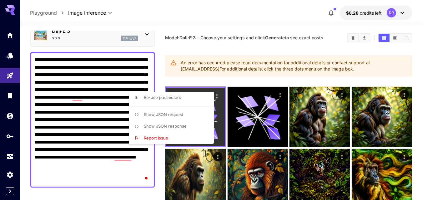
click at [218, 96] on div at bounding box center [213, 100] width 427 height 200
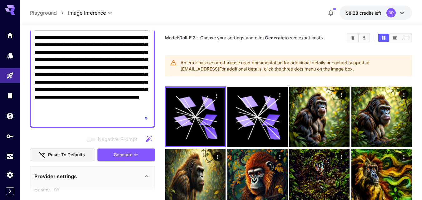
scroll to position [94, 0]
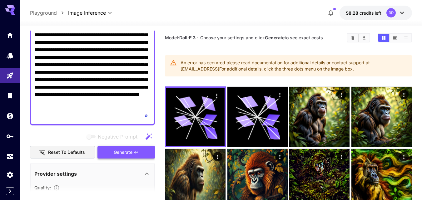
type textarea "**********"
click at [124, 150] on span "Generate" at bounding box center [123, 153] width 19 height 8
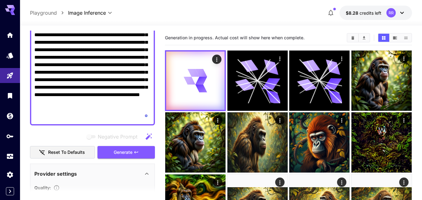
scroll to position [94, 0]
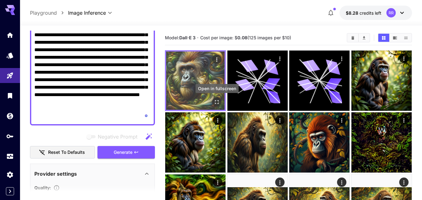
click at [214, 101] on icon "Open in fullscreen" at bounding box center [217, 102] width 6 height 6
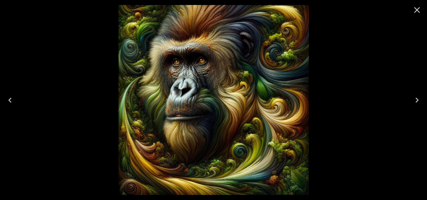
click at [420, 9] on icon "Close" at bounding box center [417, 10] width 10 height 10
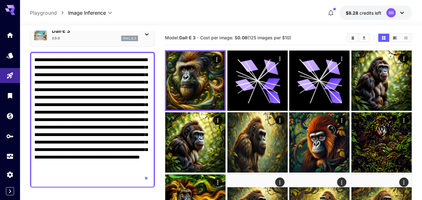
scroll to position [31, 0]
drag, startPoint x: 99, startPoint y: 82, endPoint x: 117, endPoint y: 79, distance: 17.4
click at [117, 79] on textarea "**********" at bounding box center [92, 120] width 116 height 128
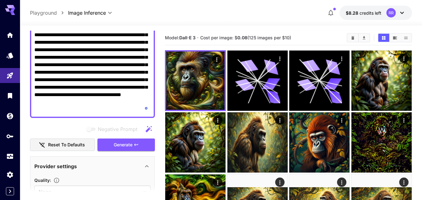
scroll to position [94, 0]
type textarea "**********"
click at [124, 140] on button "Generate" at bounding box center [127, 145] width 58 height 13
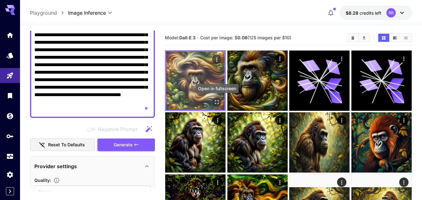
click at [215, 102] on icon "Open in fullscreen" at bounding box center [217, 102] width 4 height 4
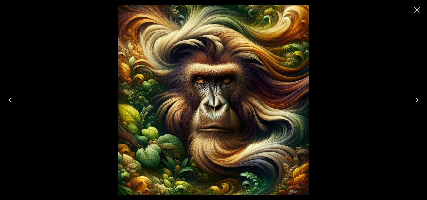
click at [416, 5] on icon "Close" at bounding box center [417, 10] width 10 height 10
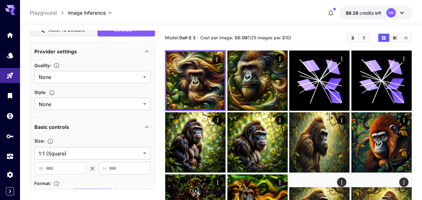
scroll to position [219, 0]
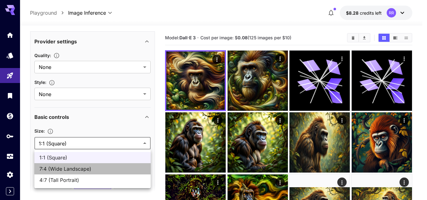
click at [109, 172] on span "7:4 (Wide Landscape)" at bounding box center [92, 169] width 106 height 8
type input "**********"
type input "****"
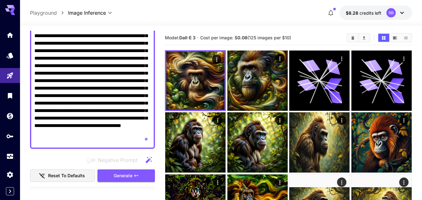
scroll to position [63, 0]
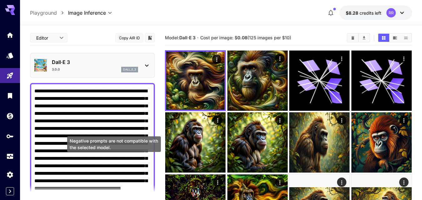
scroll to position [63, 0]
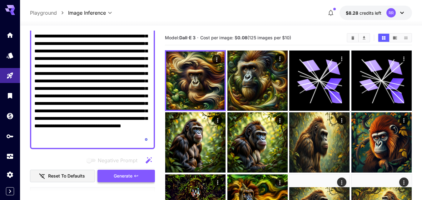
click at [121, 174] on span "Generate" at bounding box center [123, 177] width 19 height 8
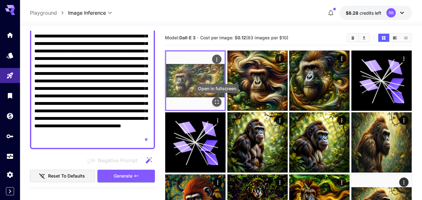
click at [215, 101] on icon "Open in fullscreen" at bounding box center [217, 102] width 4 height 4
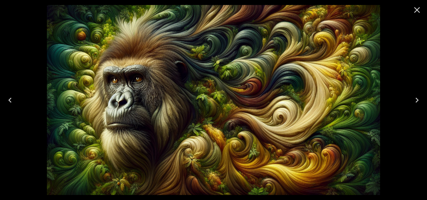
click at [417, 6] on icon "Close" at bounding box center [417, 10] width 10 height 10
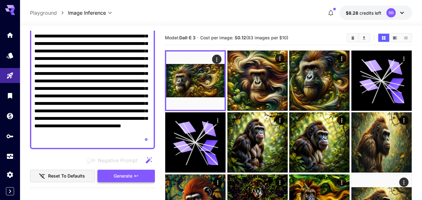
click at [130, 173] on span "Generate" at bounding box center [123, 177] width 19 height 8
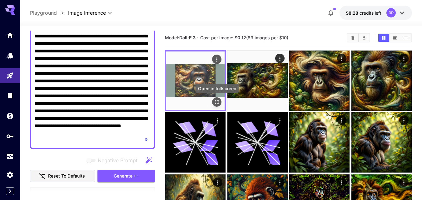
click at [218, 102] on icon "Open in fullscreen" at bounding box center [217, 102] width 6 height 6
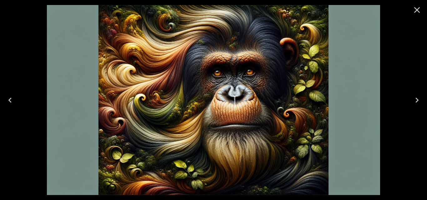
click at [415, 7] on icon "Close" at bounding box center [417, 10] width 10 height 10
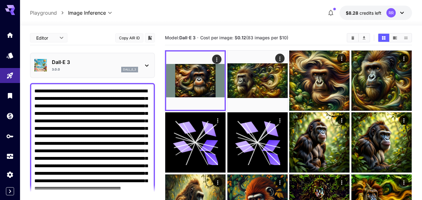
scroll to position [31, 0]
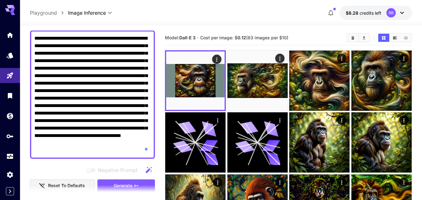
scroll to position [63, 0]
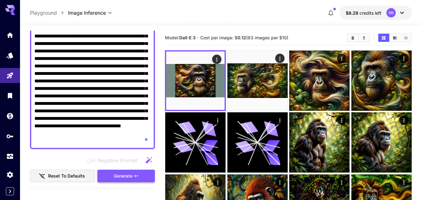
click at [120, 178] on span "Generate" at bounding box center [123, 177] width 19 height 8
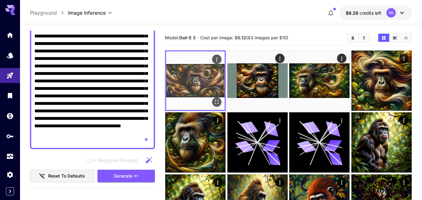
click at [216, 103] on icon "Open in fullscreen" at bounding box center [217, 102] width 6 height 6
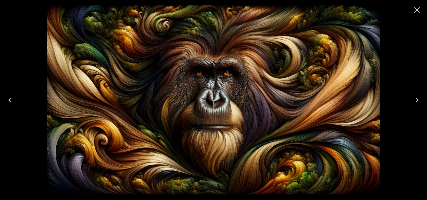
click at [421, 9] on icon "Close" at bounding box center [417, 10] width 10 height 10
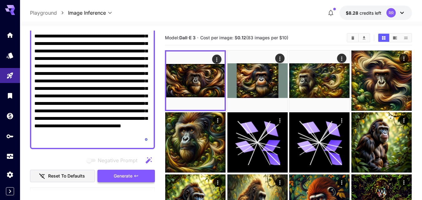
click at [125, 176] on span "Generate" at bounding box center [123, 177] width 19 height 8
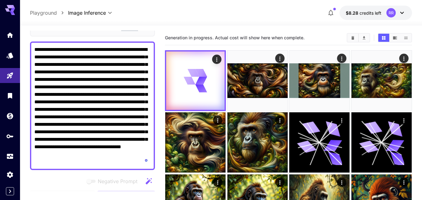
scroll to position [31, 0]
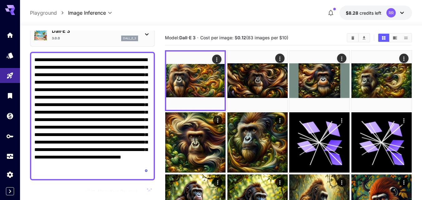
drag, startPoint x: 73, startPoint y: 74, endPoint x: 91, endPoint y: 75, distance: 17.8
click at [91, 75] on textarea "**********" at bounding box center [92, 116] width 116 height 120
drag, startPoint x: 60, startPoint y: 83, endPoint x: 78, endPoint y: 84, distance: 18.2
click at [78, 84] on textarea "**********" at bounding box center [92, 116] width 116 height 120
type textarea "**********"
